Goal: Navigation & Orientation: Find specific page/section

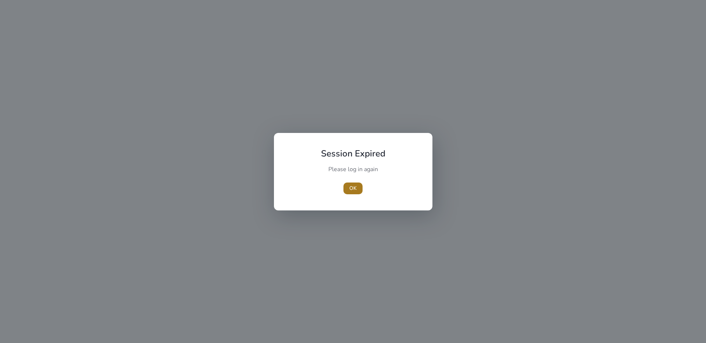
click at [348, 188] on span "button" at bounding box center [352, 189] width 19 height 18
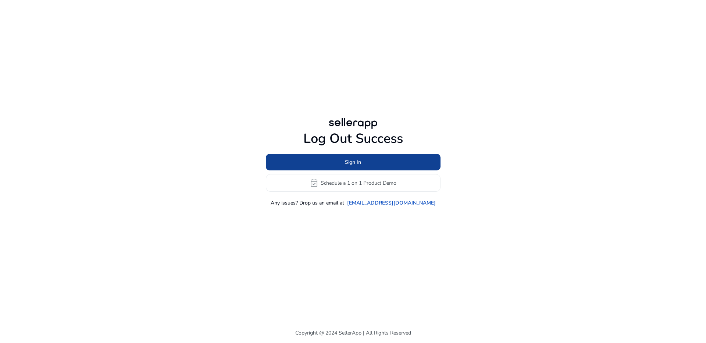
click at [363, 162] on span at bounding box center [353, 163] width 175 height 18
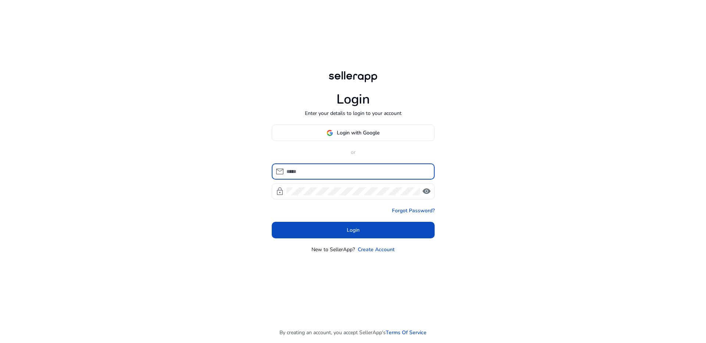
type input "**********"
click at [345, 170] on input "**********" at bounding box center [357, 172] width 142 height 8
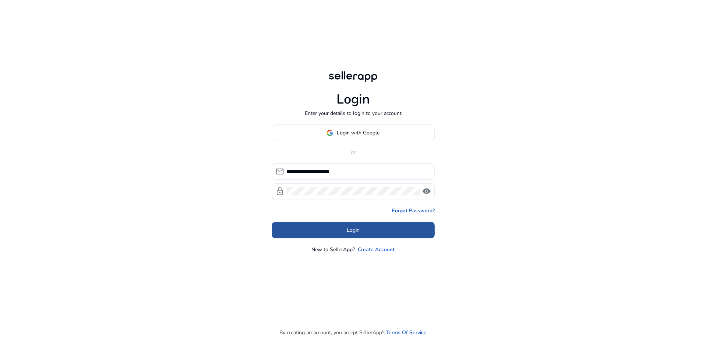
click at [360, 228] on span at bounding box center [353, 231] width 163 height 18
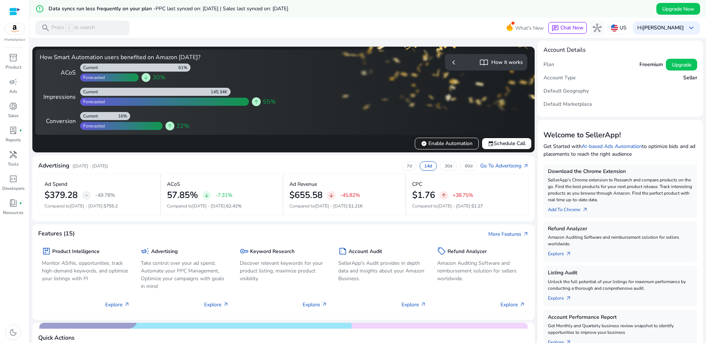
click at [545, 65] on h5 "Plan" at bounding box center [549, 65] width 11 height 6
click at [682, 25] on div "Hi [PERSON_NAME] keyboard_arrow_down" at bounding box center [666, 27] width 67 height 13
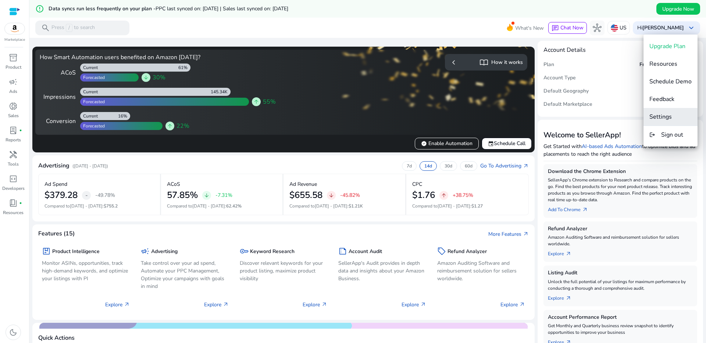
click at [659, 117] on span "Settings" at bounding box center [660, 117] width 22 height 8
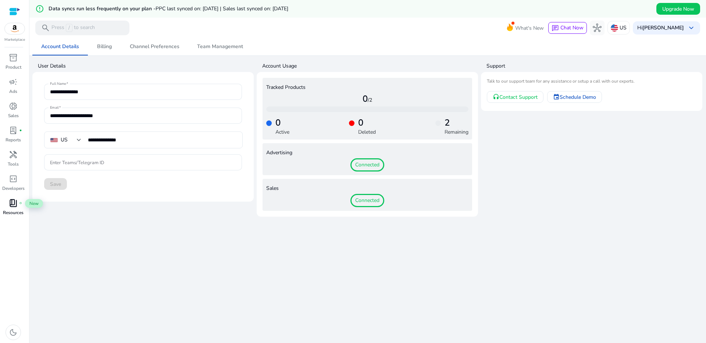
click at [14, 209] on div "book_4 fiber_manual_record" at bounding box center [13, 203] width 21 height 12
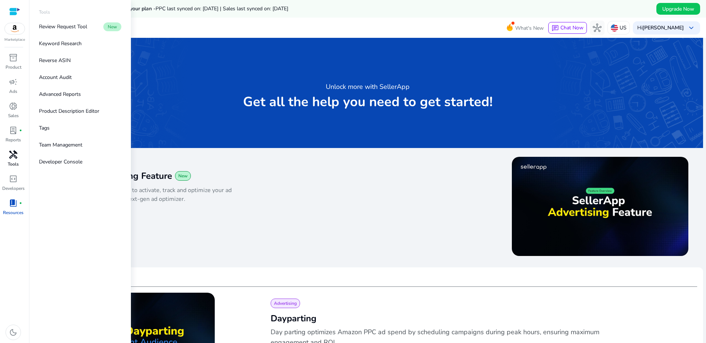
click at [13, 157] on span "handyman" at bounding box center [13, 154] width 9 height 9
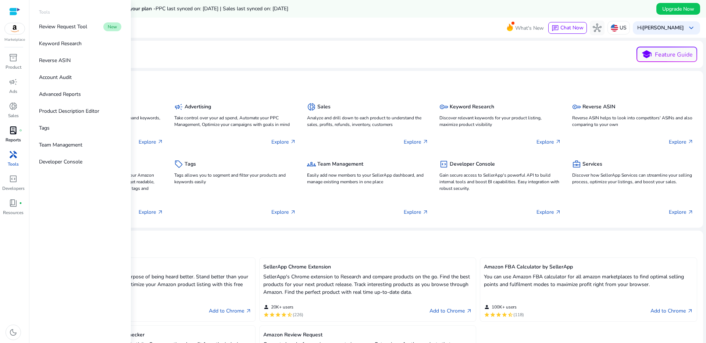
click at [11, 133] on span "lab_profile" at bounding box center [13, 130] width 9 height 9
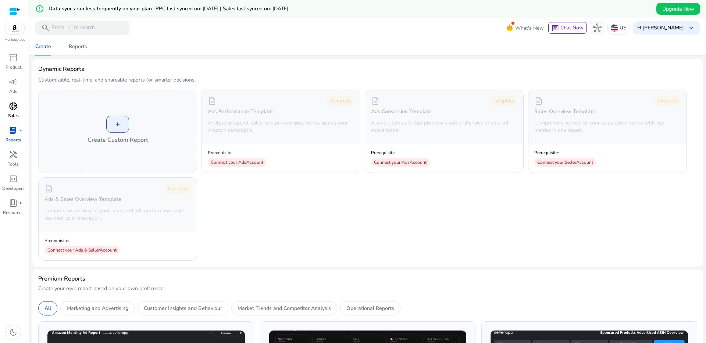
click at [9, 108] on span "donut_small" at bounding box center [13, 106] width 9 height 9
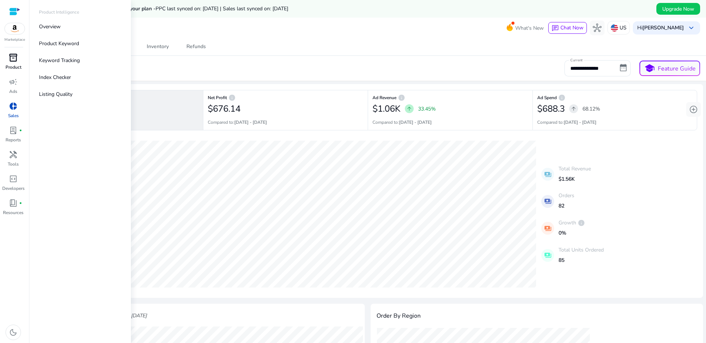
click at [14, 59] on span "inventory_2" at bounding box center [13, 57] width 9 height 9
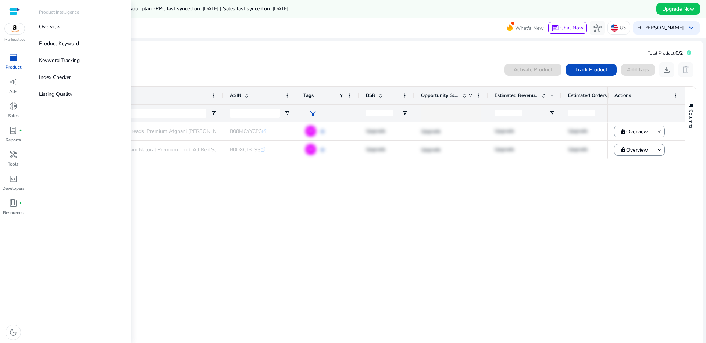
click at [14, 10] on div at bounding box center [14, 11] width 11 height 8
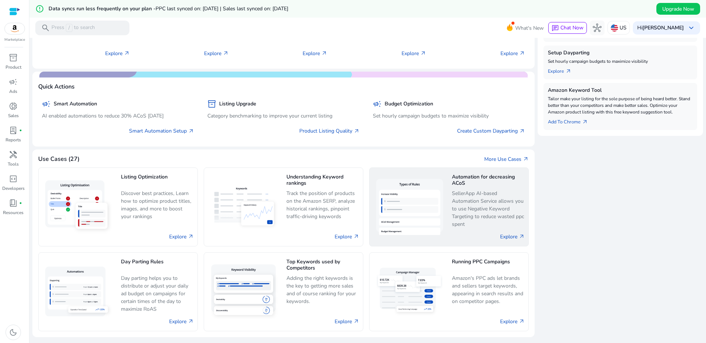
scroll to position [331, 0]
